Goal: Information Seeking & Learning: Check status

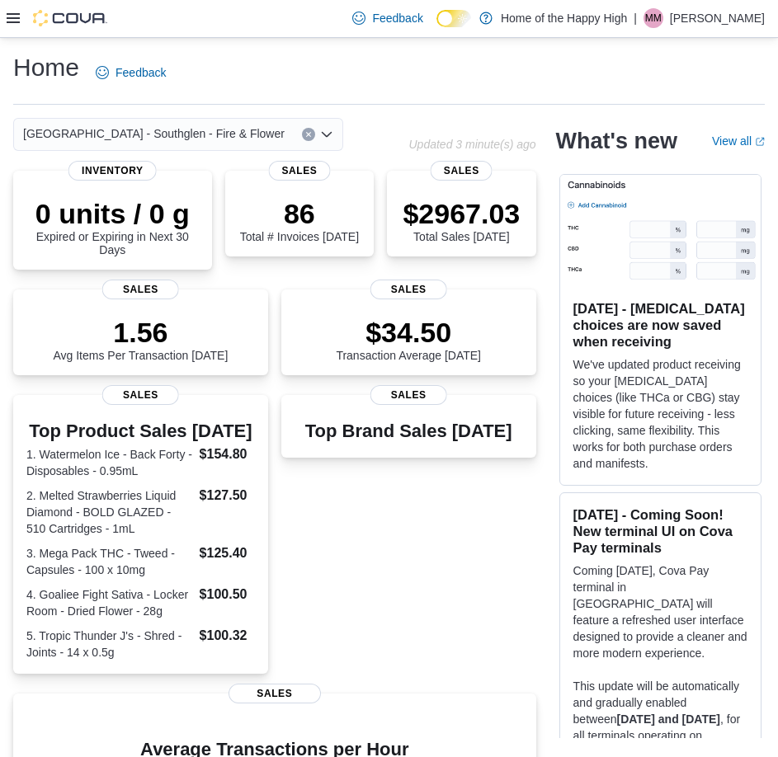
click at [13, 14] on icon at bounding box center [13, 18] width 13 height 10
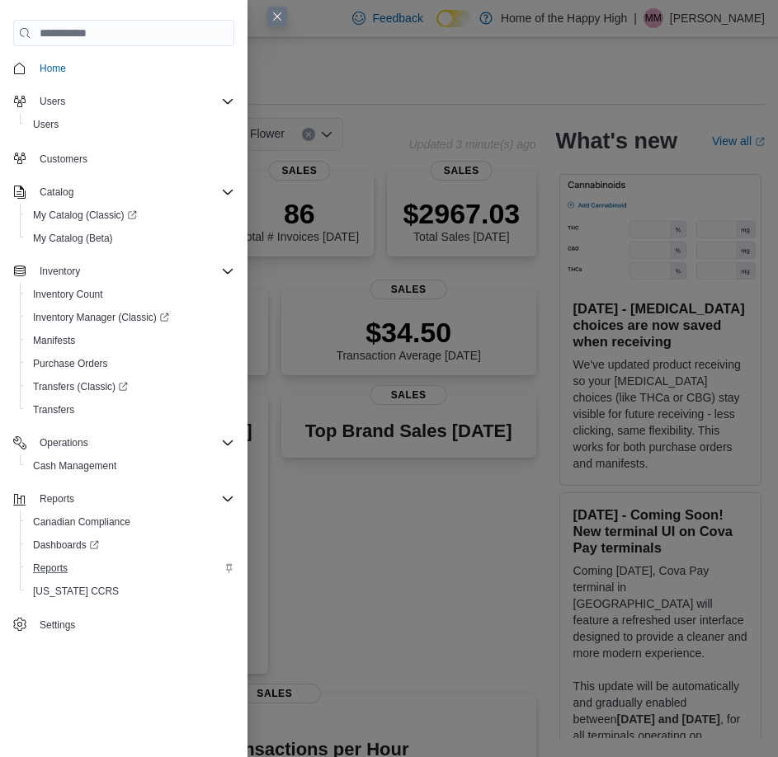
click at [76, 559] on div "Reports" at bounding box center [130, 568] width 208 height 20
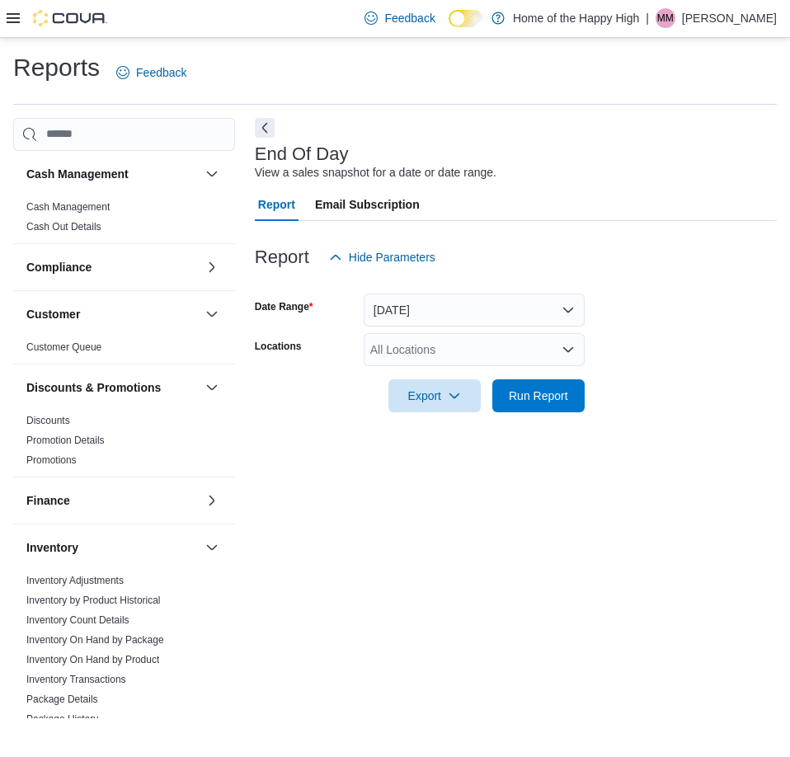
click at [458, 361] on div "All Locations" at bounding box center [474, 349] width 221 height 33
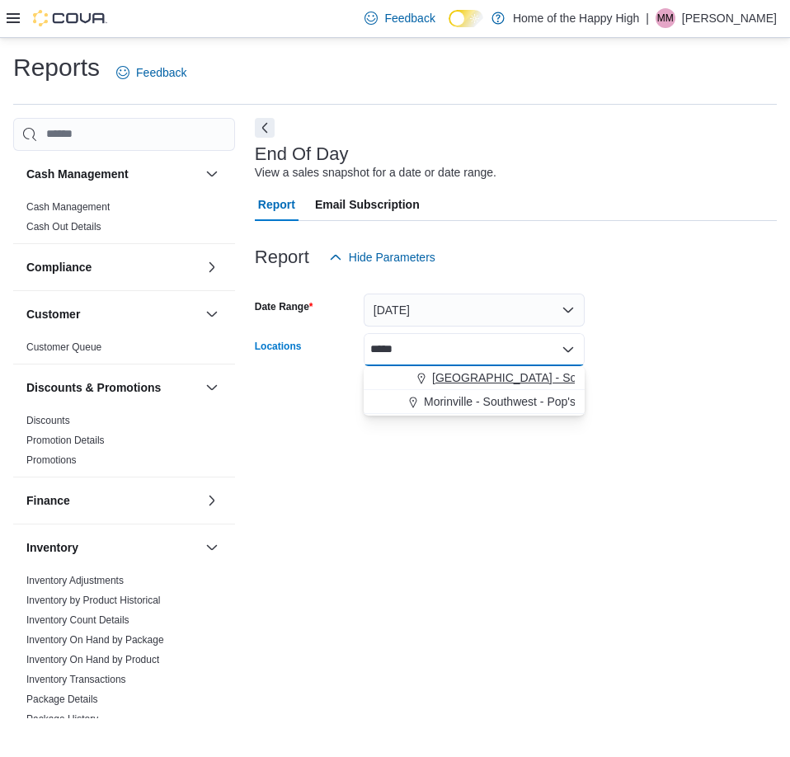
type input "*****"
click at [485, 381] on span "[GEOGRAPHIC_DATA] - Southglen - Fire & Flower" at bounding box center [562, 378] width 261 height 16
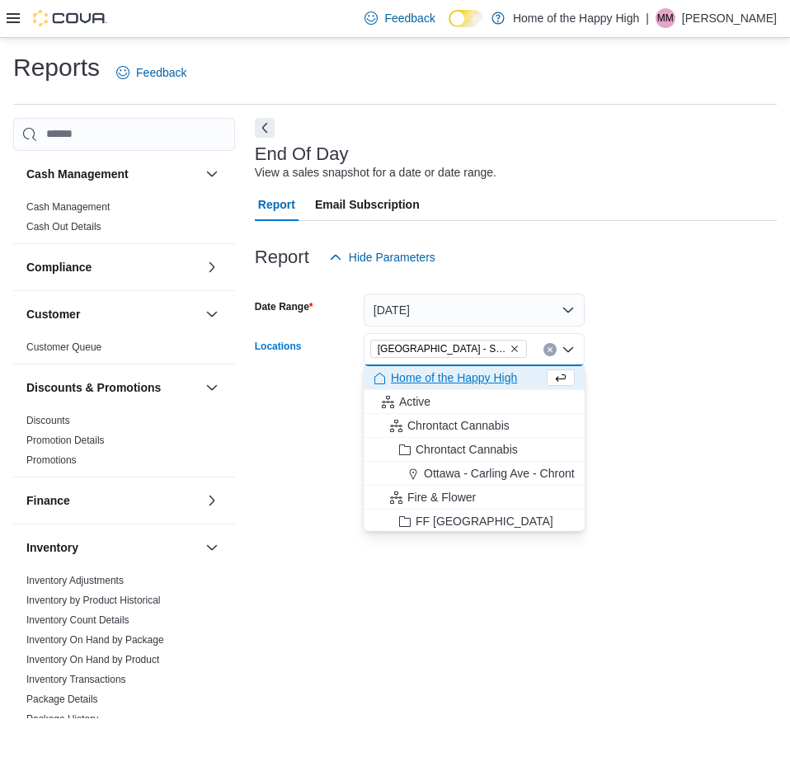
click at [598, 241] on div "Report Hide Parameters" at bounding box center [516, 257] width 522 height 33
